Goal: Information Seeking & Learning: Learn about a topic

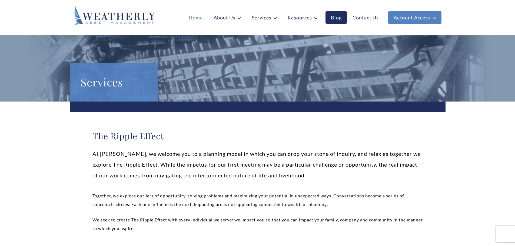
click at [200, 16] on link "Home" at bounding box center [195, 17] width 25 height 12
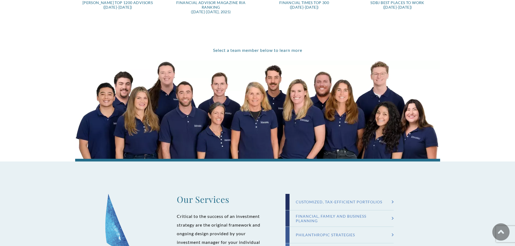
scroll to position [513, 0]
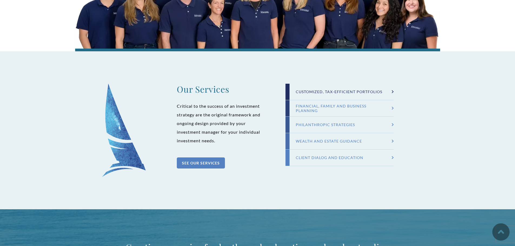
click at [376, 92] on div "Customized, Tax-efficient Portfolios" at bounding box center [339, 91] width 98 height 5
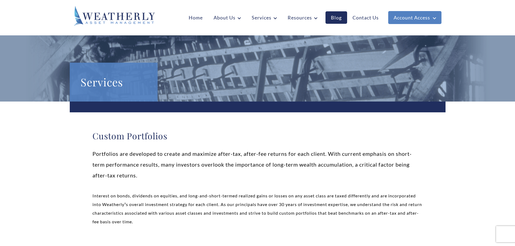
click at [113, 18] on img at bounding box center [114, 16] width 81 height 20
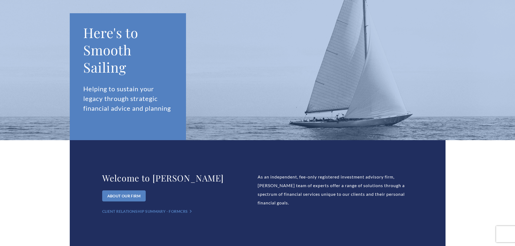
scroll to position [189, 0]
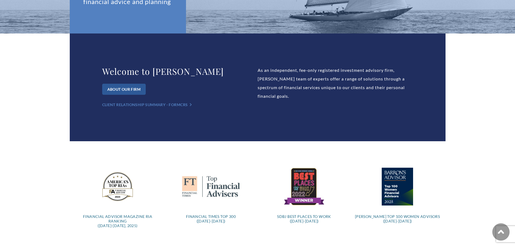
click at [130, 87] on div "About Our Firm" at bounding box center [124, 89] width 44 height 11
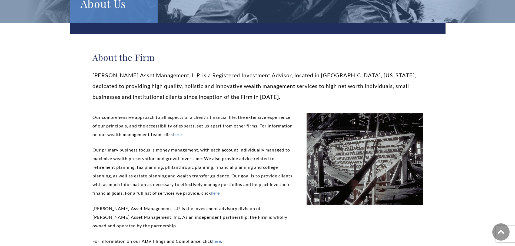
scroll to position [108, 0]
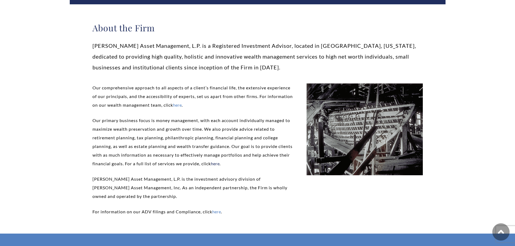
click at [220, 165] on link "here" at bounding box center [215, 163] width 9 height 5
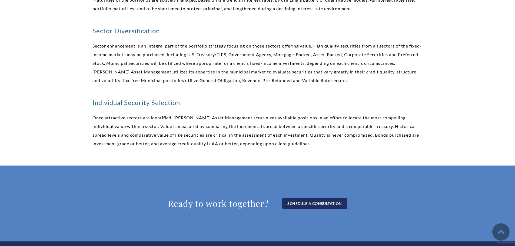
scroll to position [674, 0]
